Goal: Navigation & Orientation: Find specific page/section

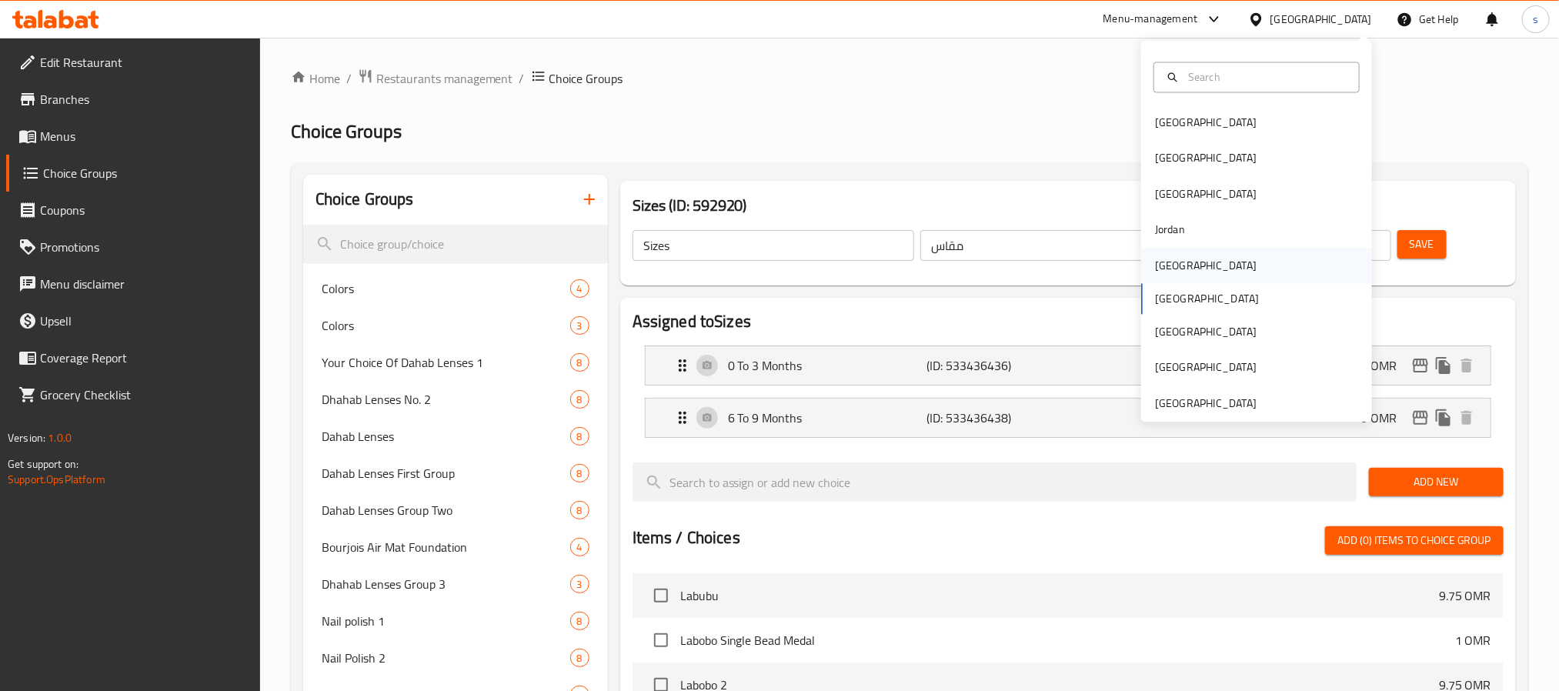
click at [1159, 263] on div "[GEOGRAPHIC_DATA]" at bounding box center [1206, 265] width 102 height 17
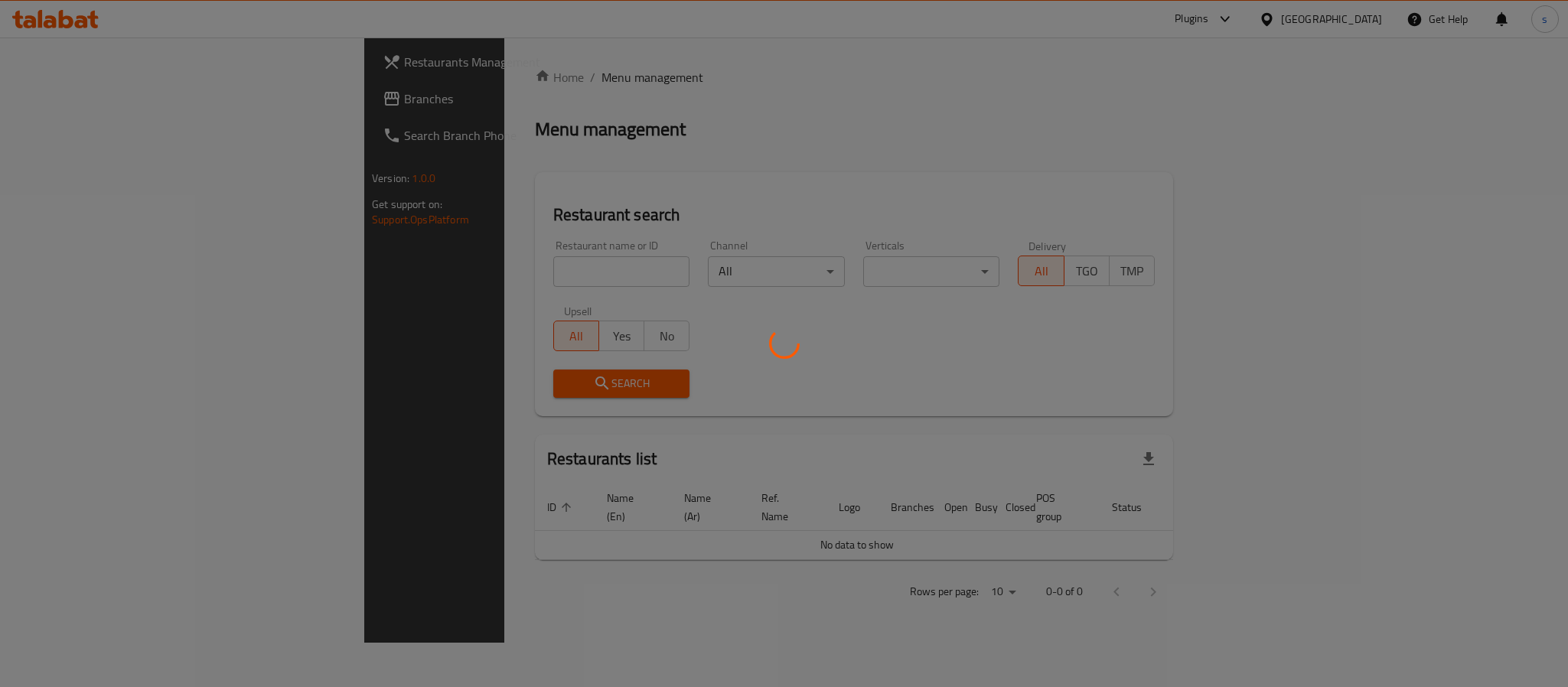
click at [58, 103] on div at bounding box center [784, 343] width 1568 height 687
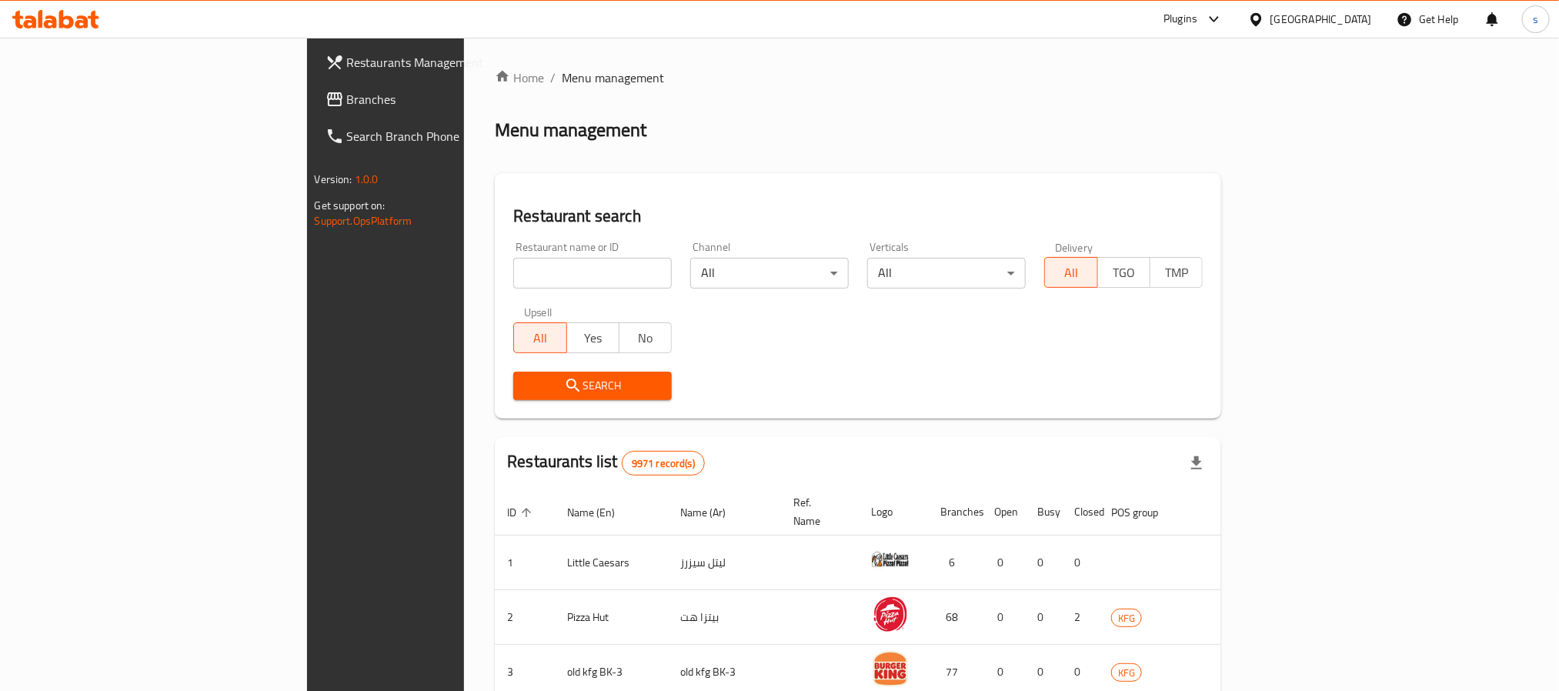
click at [347, 104] on span "Branches" at bounding box center [451, 99] width 208 height 18
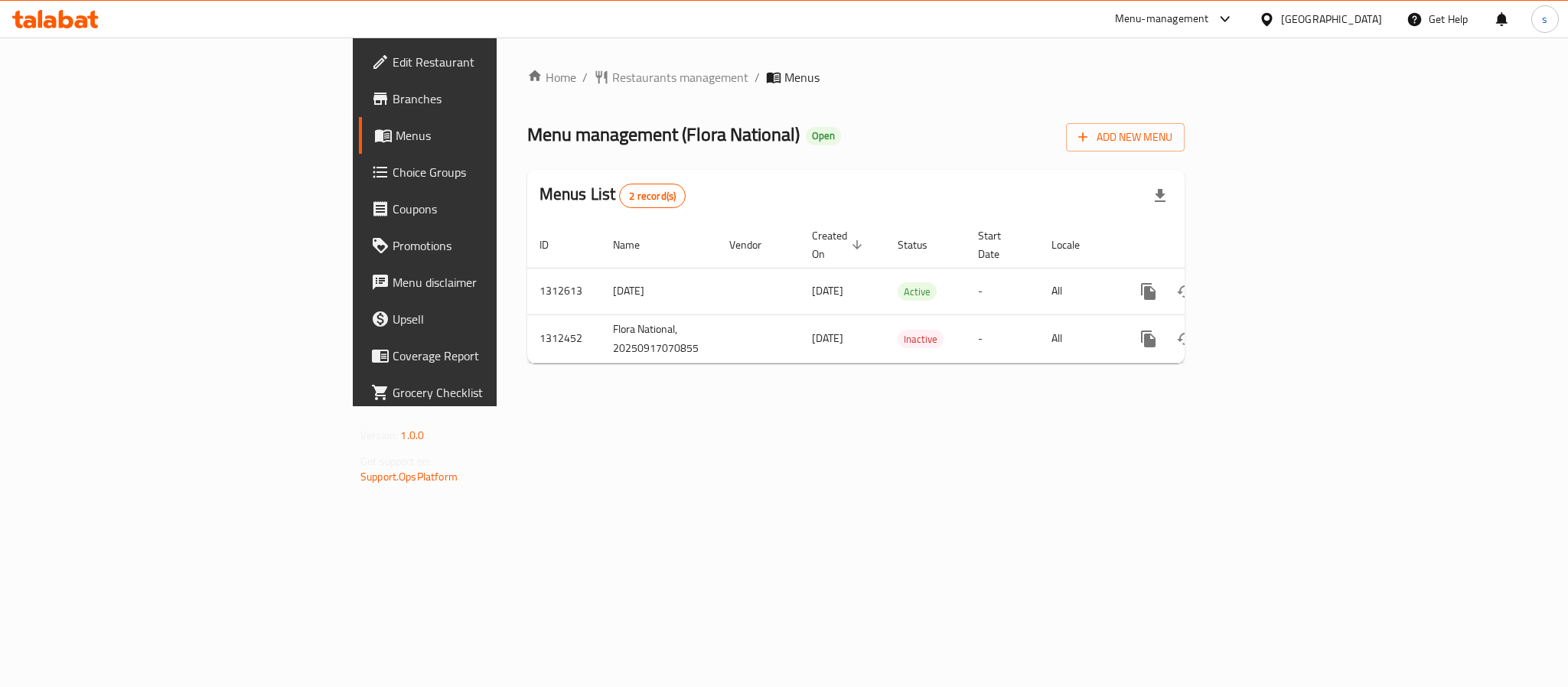
click at [1235, 14] on div at bounding box center [1221, 19] width 25 height 18
click at [1164, 175] on div "Restaurant-Management" at bounding box center [1147, 169] width 120 height 17
click at [1275, 21] on icon at bounding box center [1267, 20] width 16 height 16
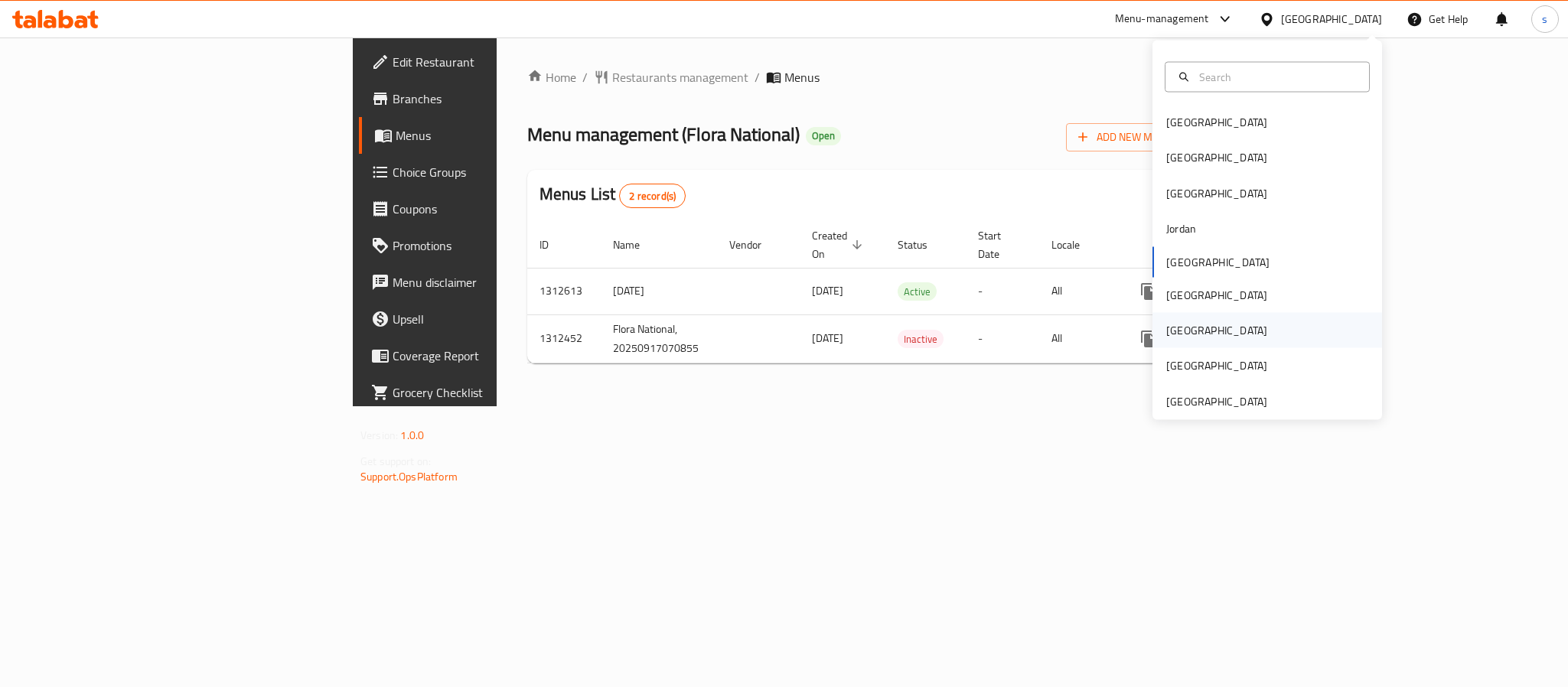
click at [1169, 324] on div "[GEOGRAPHIC_DATA]" at bounding box center [1217, 330] width 101 height 17
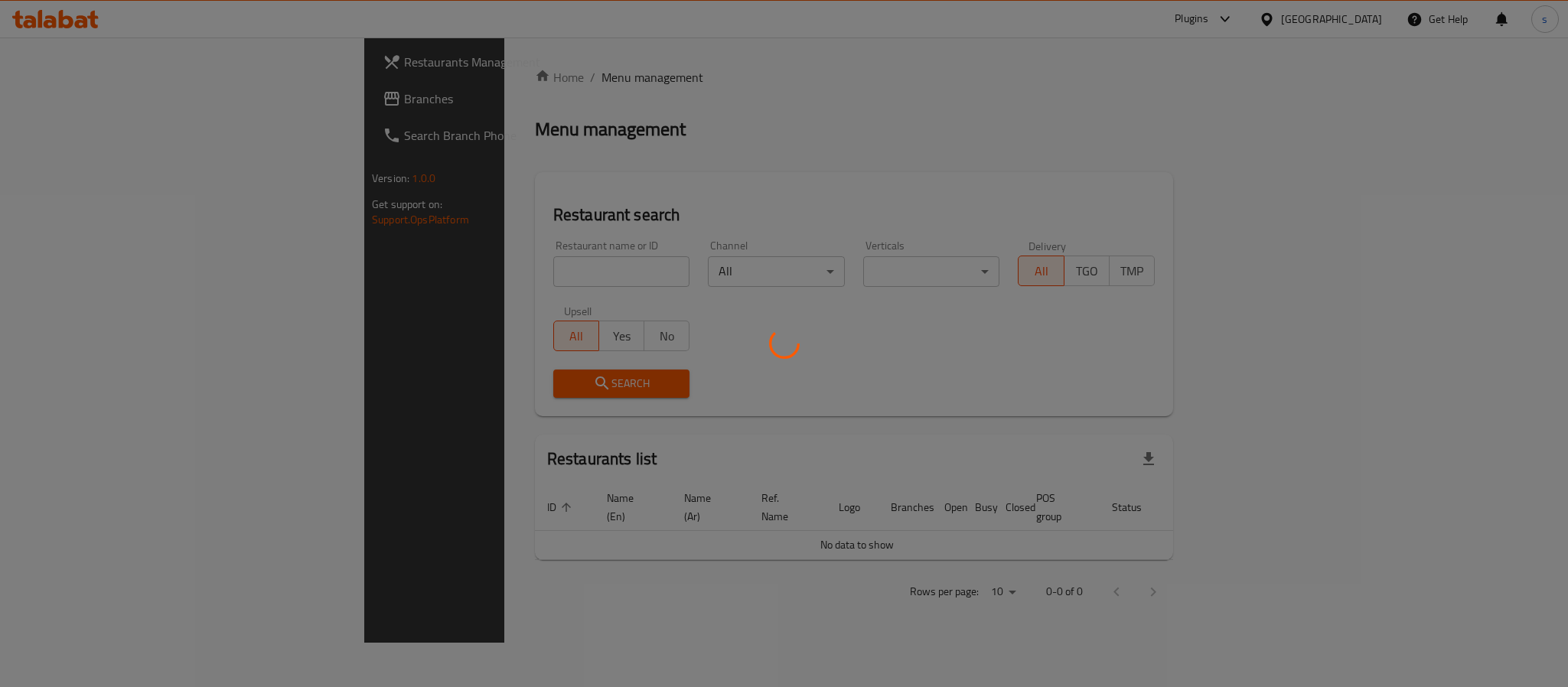
click at [79, 110] on div at bounding box center [784, 343] width 1568 height 687
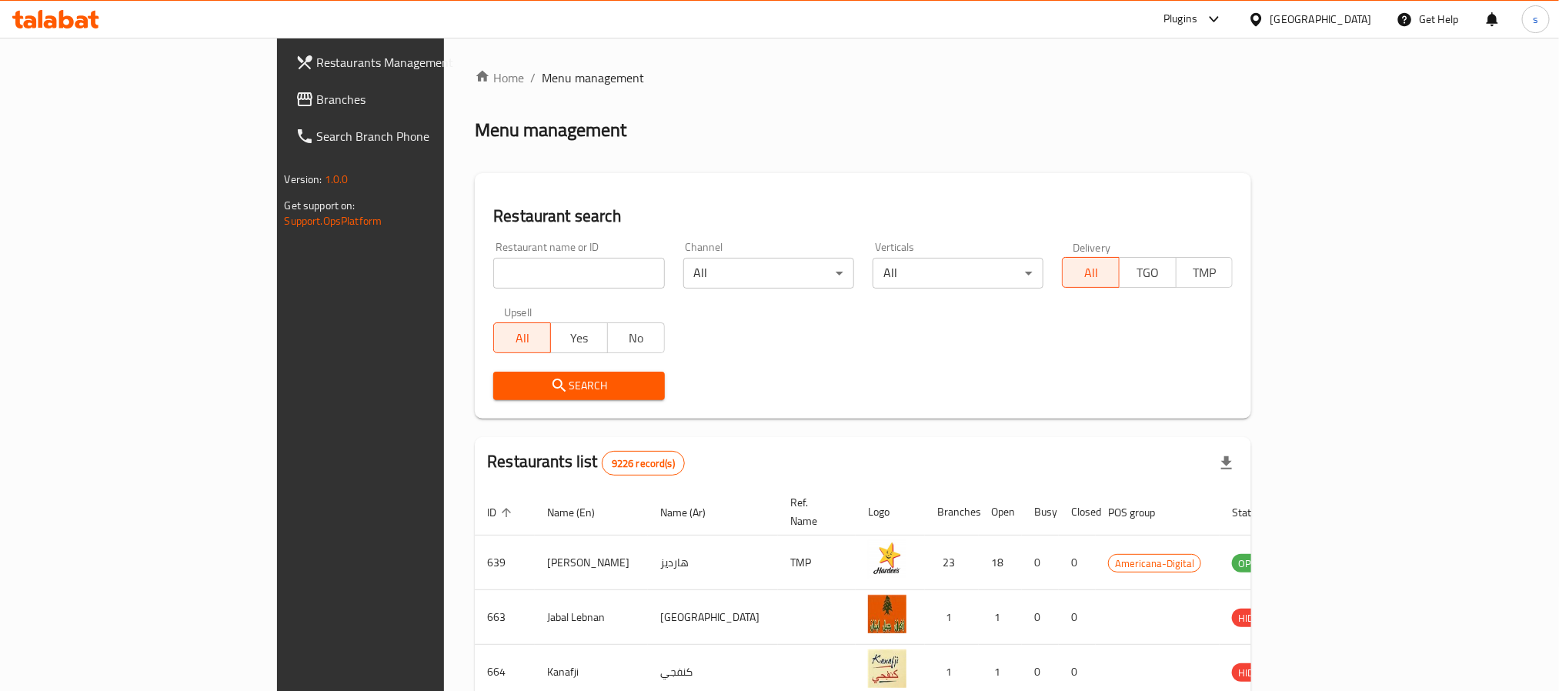
click at [317, 105] on span "Branches" at bounding box center [421, 99] width 208 height 18
